Goal: Check status: Check status

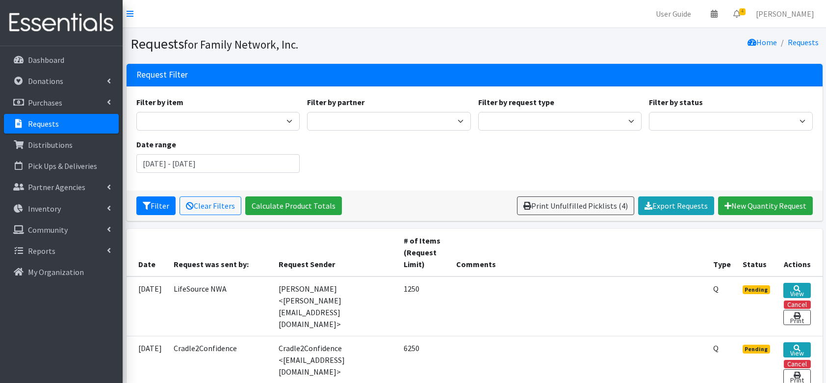
scroll to position [157, 0]
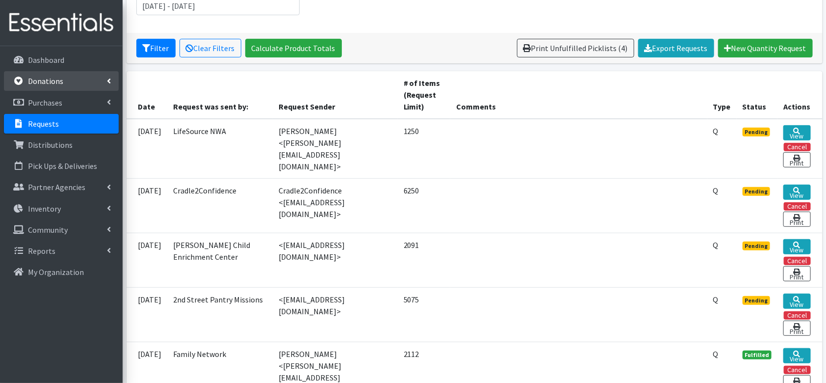
click at [67, 85] on link "Donations" at bounding box center [61, 81] width 115 height 20
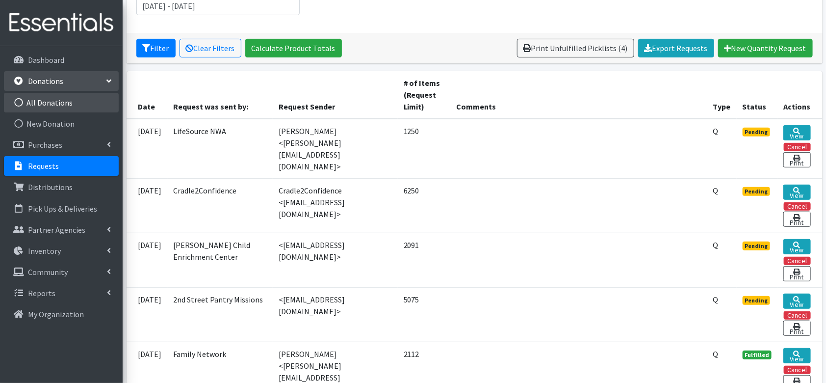
click at [48, 105] on link "All Donations" at bounding box center [61, 103] width 115 height 20
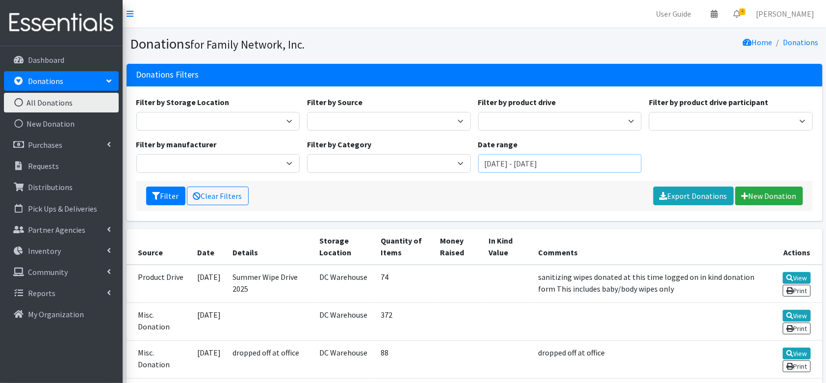
click at [540, 167] on input "[DATE] - [DATE]" at bounding box center [560, 163] width 164 height 19
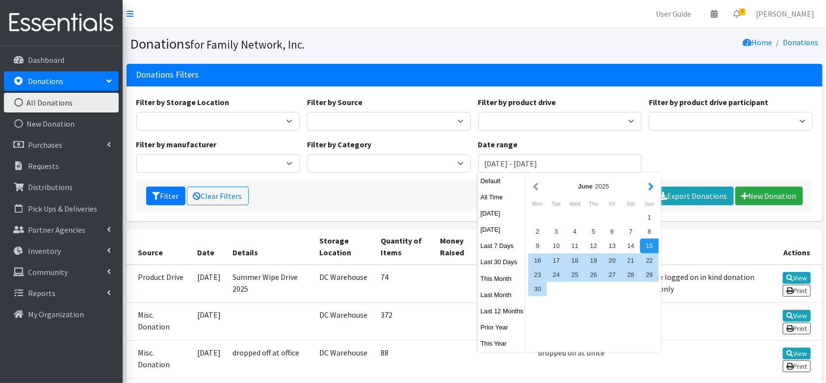
click at [650, 187] on button "button" at bounding box center [651, 186] width 10 height 12
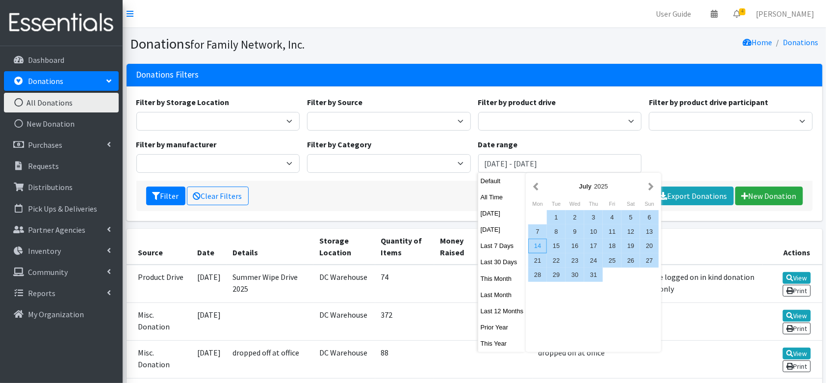
click at [535, 250] on div "14" at bounding box center [537, 245] width 19 height 14
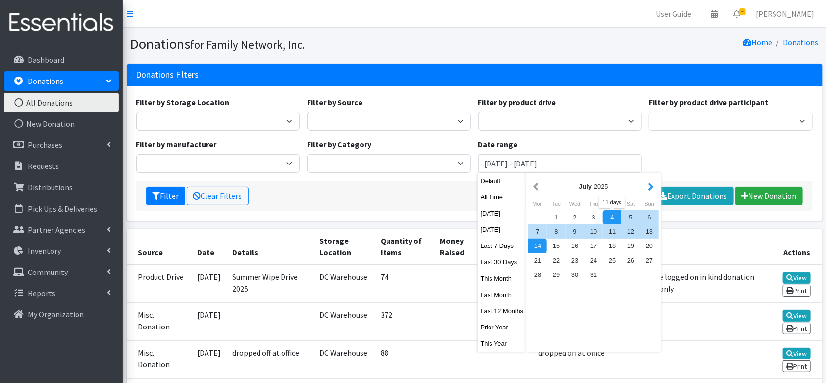
click at [652, 190] on button "button" at bounding box center [651, 186] width 10 height 12
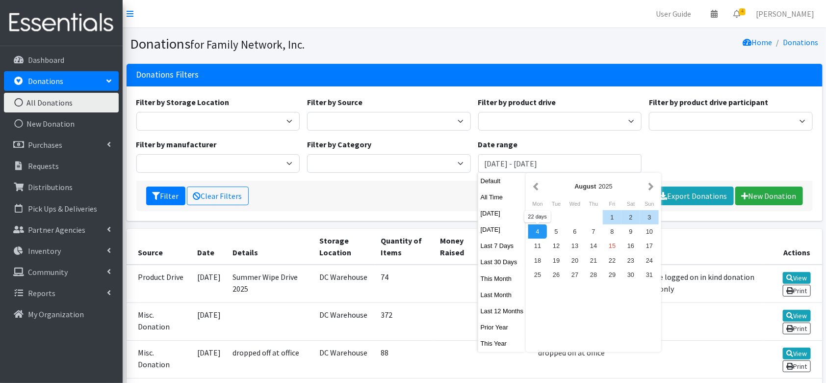
click at [537, 234] on div "4" at bounding box center [537, 231] width 19 height 14
type input "July 14, 2025 - August 4, 2025"
